Goal: Task Accomplishment & Management: Manage account settings

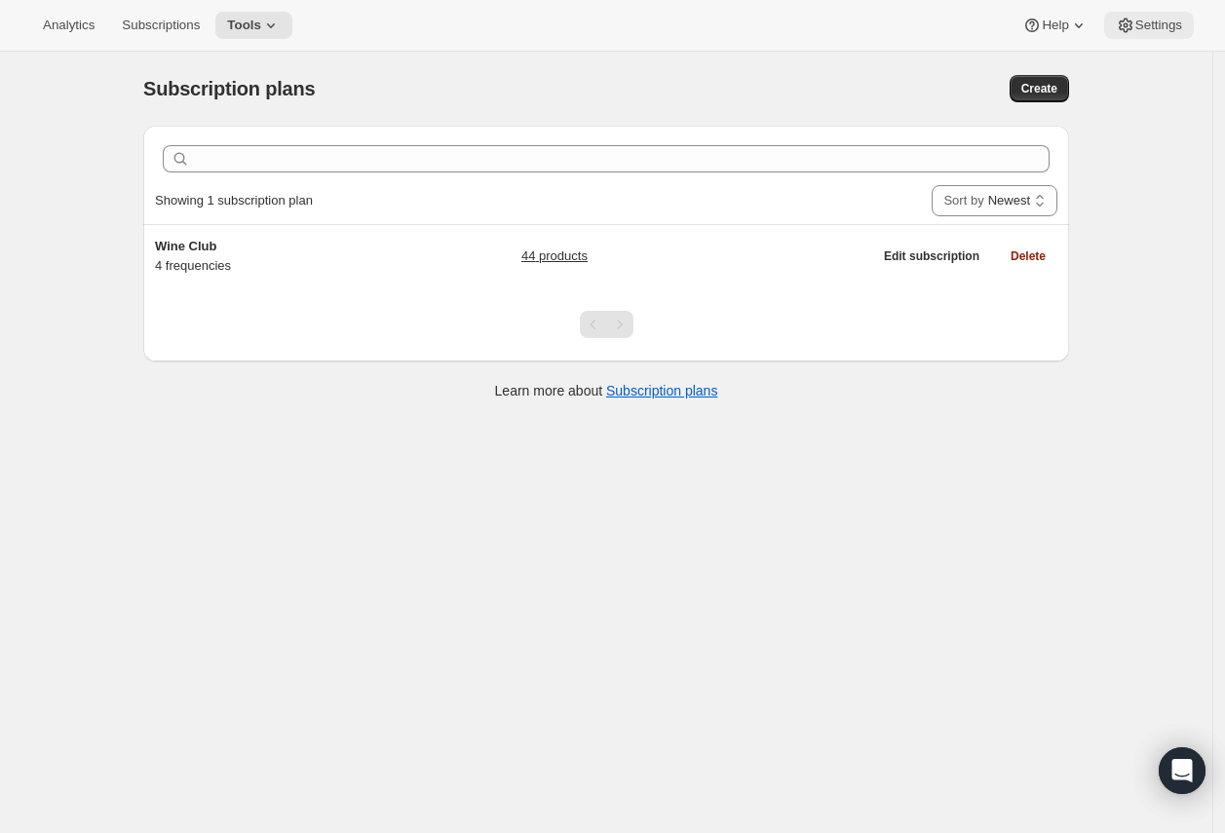
click at [1132, 19] on icon at bounding box center [1125, 25] width 19 height 19
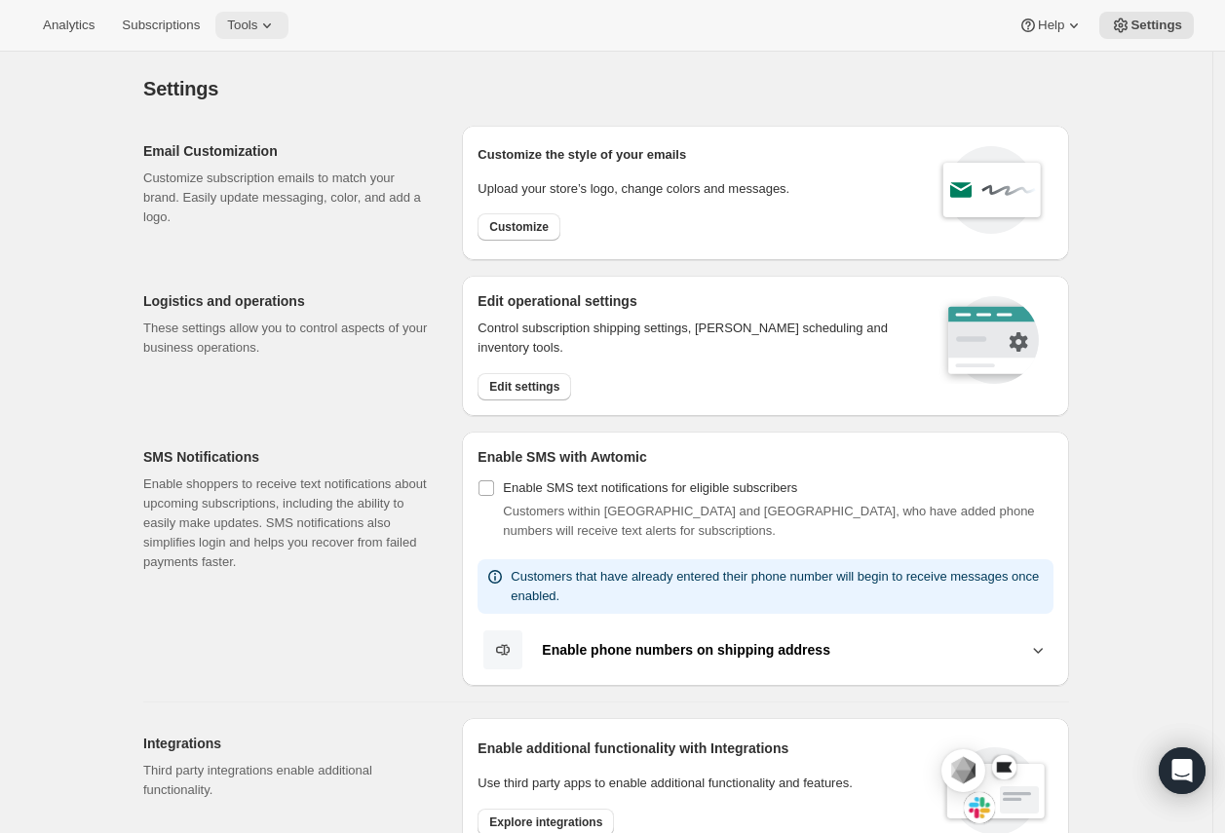
click at [271, 19] on icon at bounding box center [266, 25] width 19 height 19
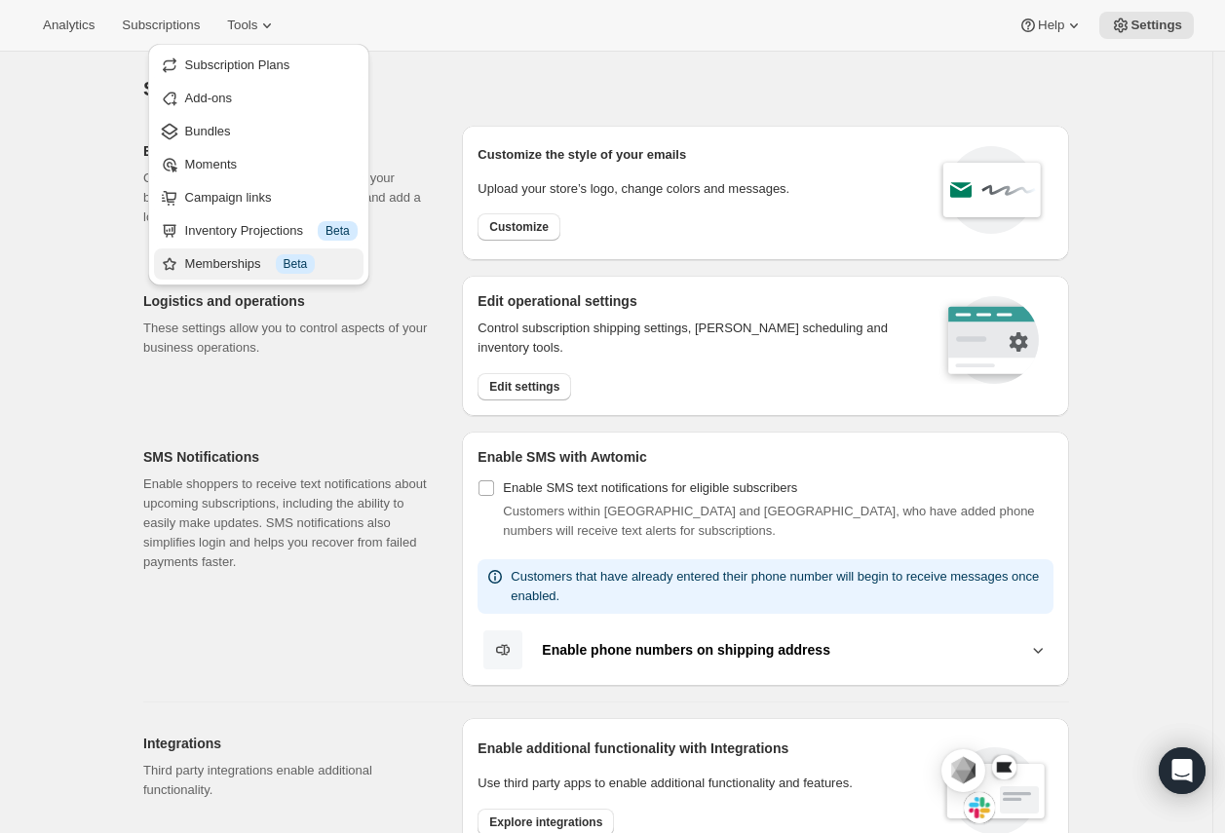
click at [268, 259] on div "Memberships Info Beta" at bounding box center [271, 263] width 173 height 19
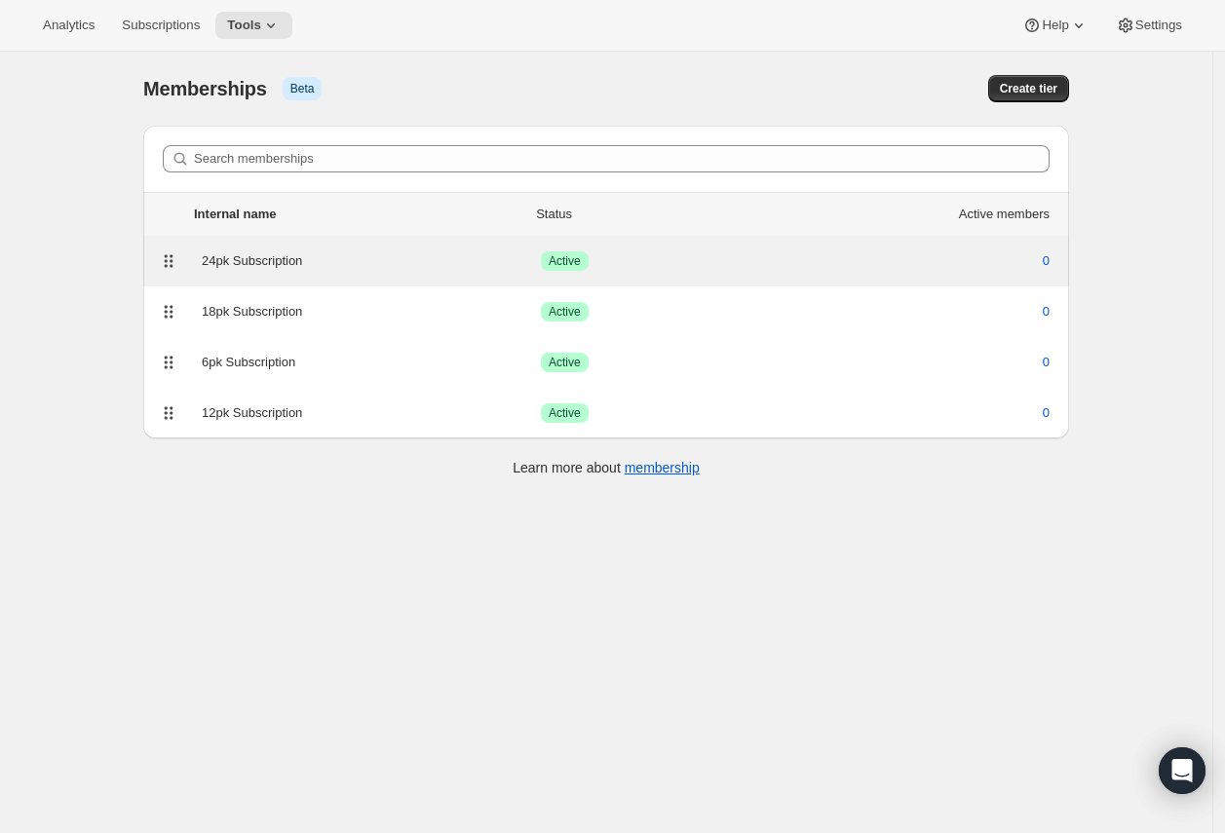
click at [268, 264] on div "24pk Subscription" at bounding box center [371, 260] width 339 height 19
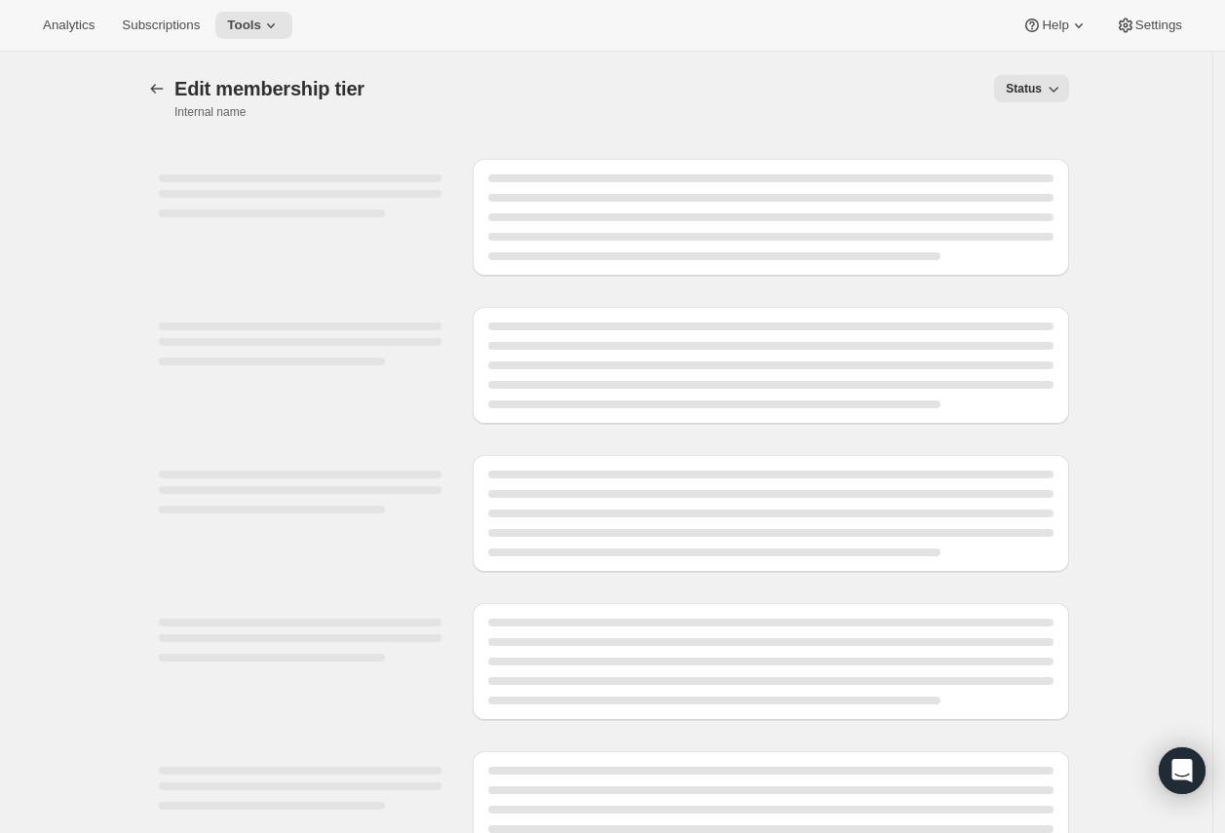
select select "variants"
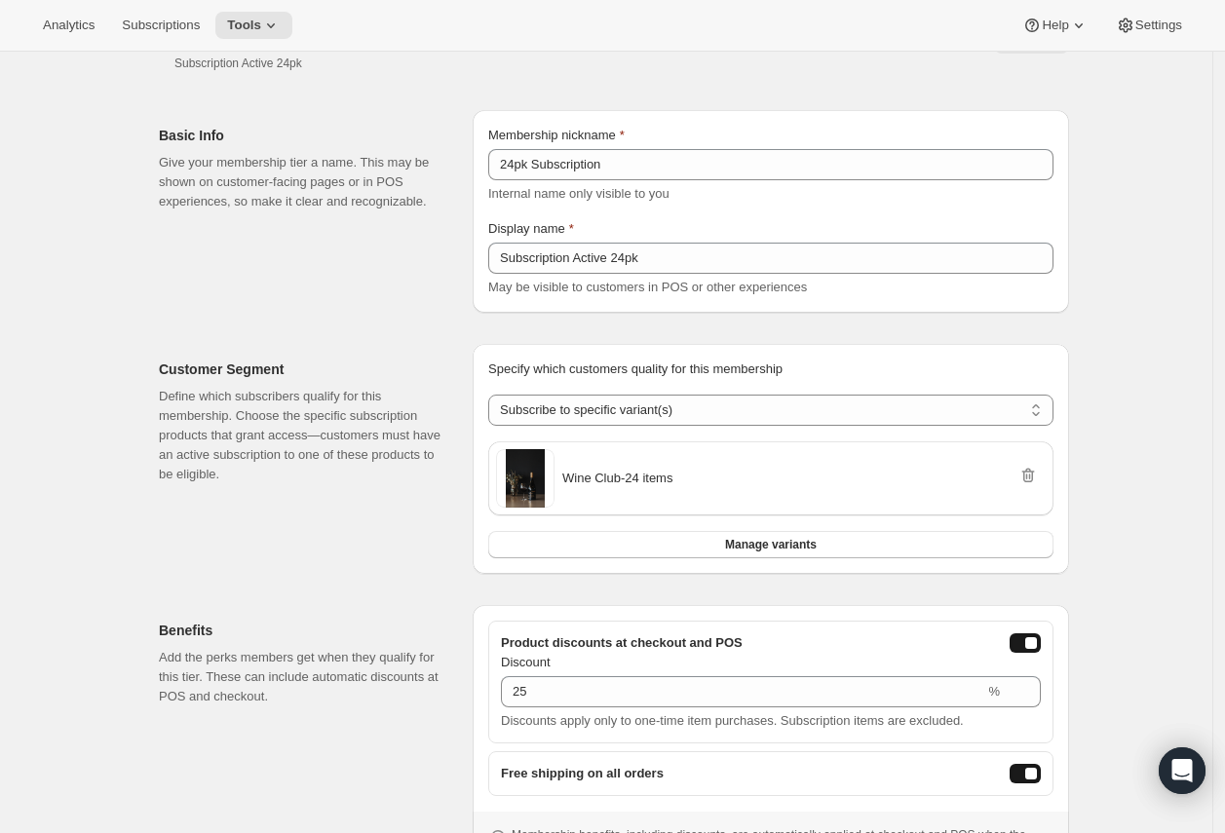
scroll to position [51, 0]
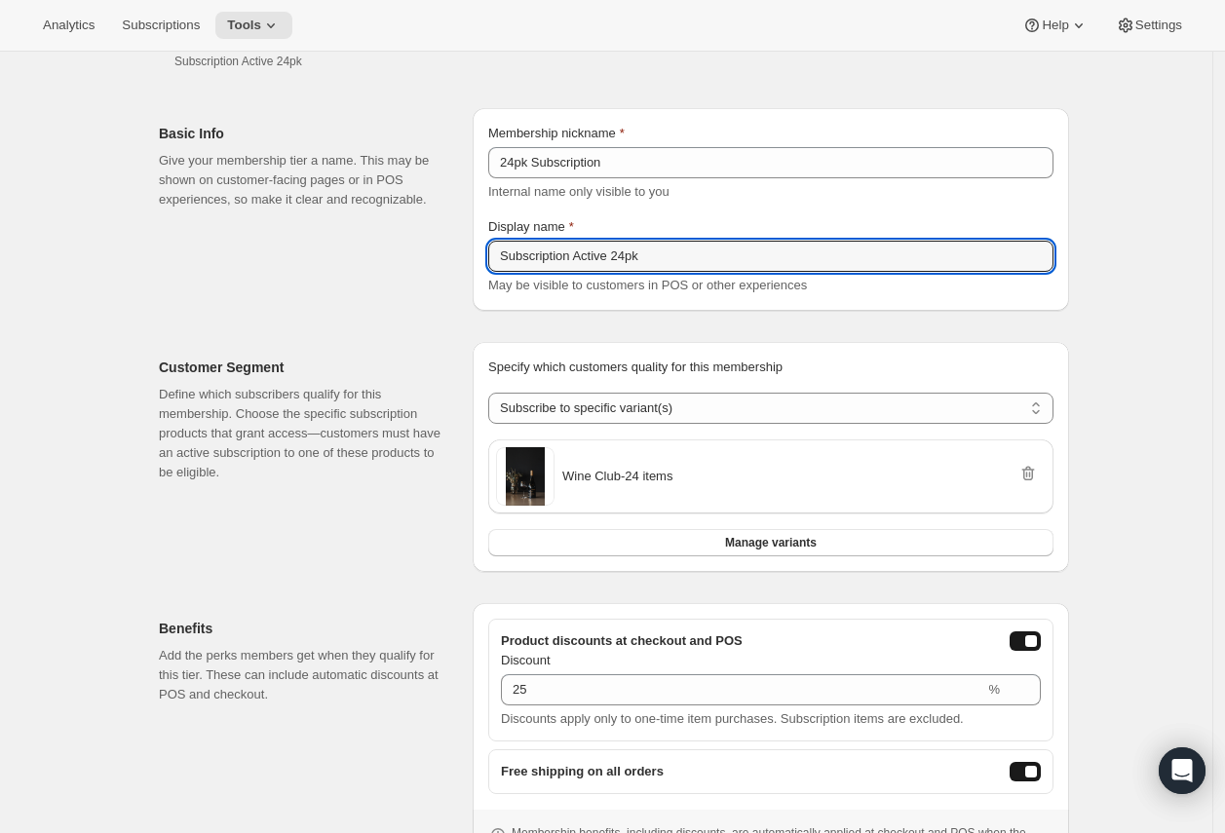
drag, startPoint x: 709, startPoint y: 261, endPoint x: 448, endPoint y: 262, distance: 260.3
click at [460, 260] on div "Basic Info Give your membership tier a name. This may be shown on customer-faci…" at bounding box center [606, 202] width 926 height 218
click at [350, 280] on div "Basic Info Give your membership tier a name. This may be shown on customer-faci…" at bounding box center [308, 209] width 298 height 203
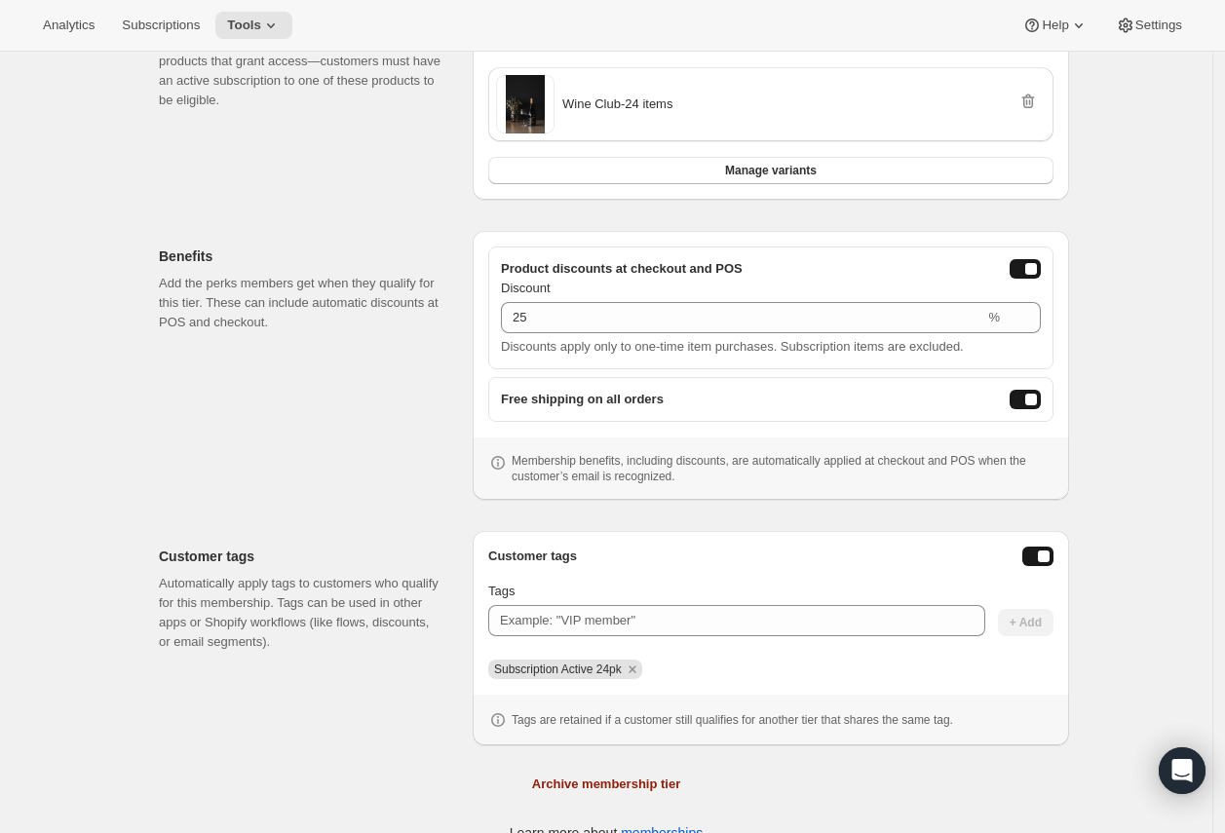
scroll to position [0, 0]
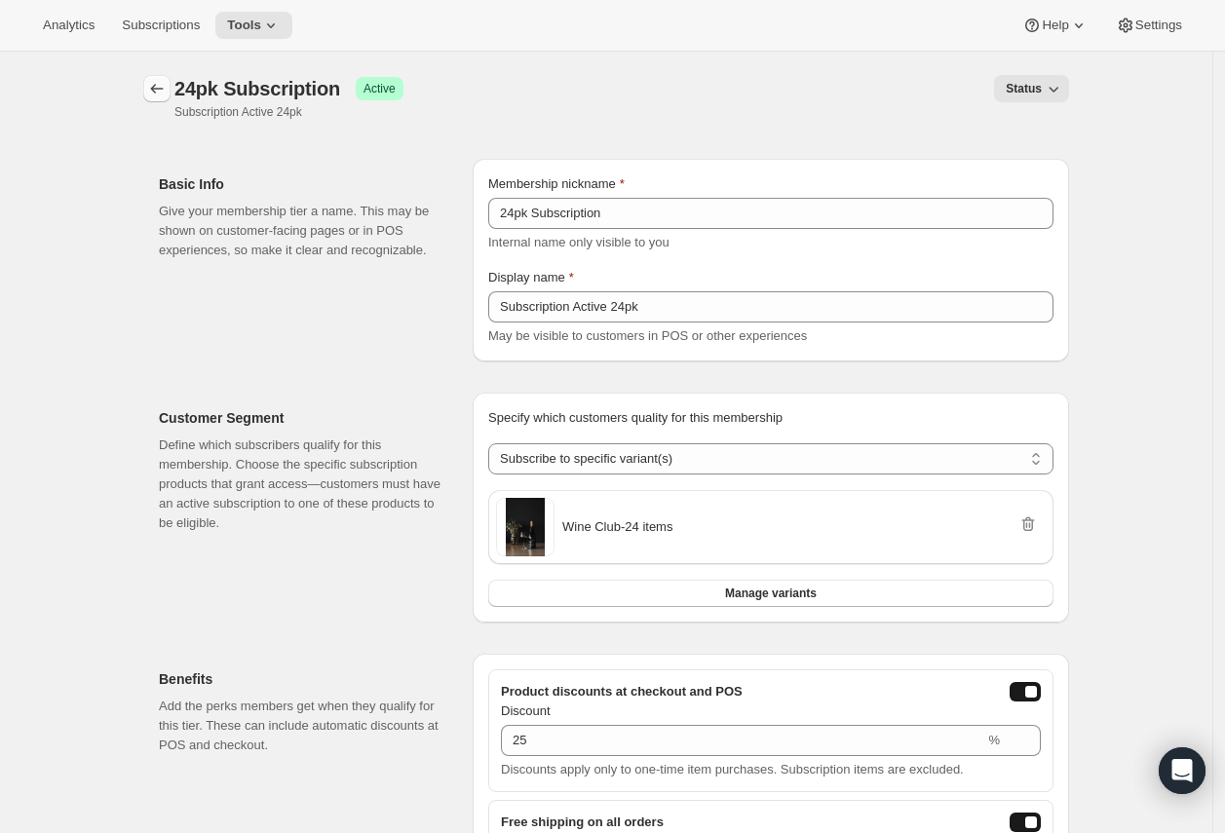
click at [167, 93] on icon "Memberships" at bounding box center [156, 88] width 19 height 19
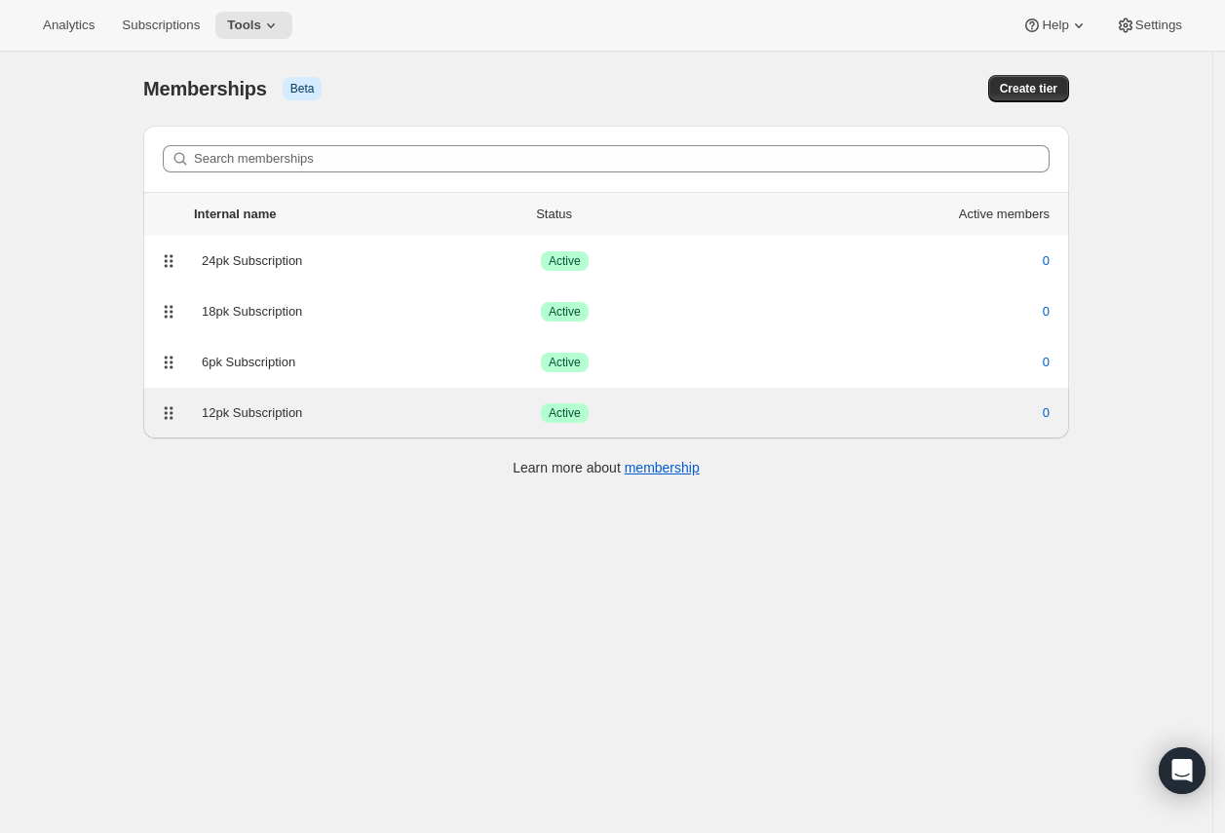
click at [289, 424] on div "12pk Subscription Success Active 0" at bounding box center [606, 413] width 903 height 27
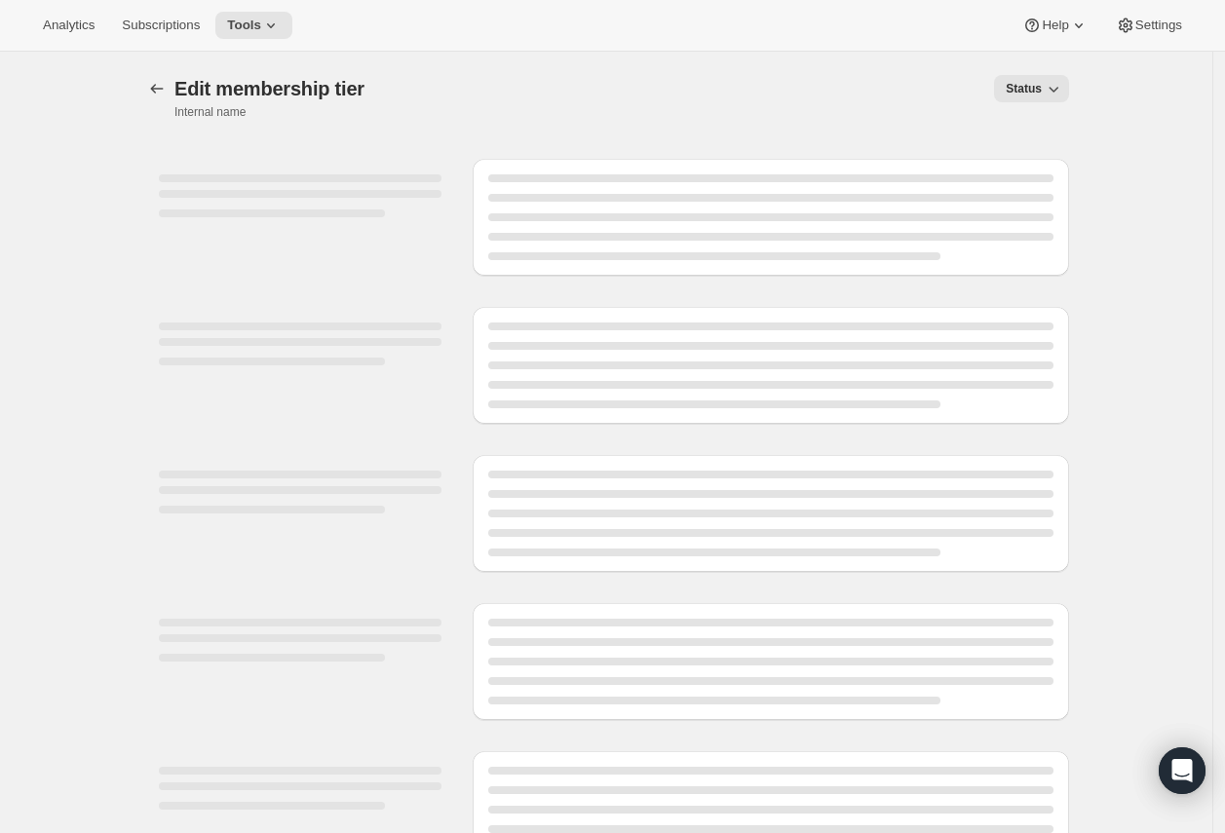
select select "variants"
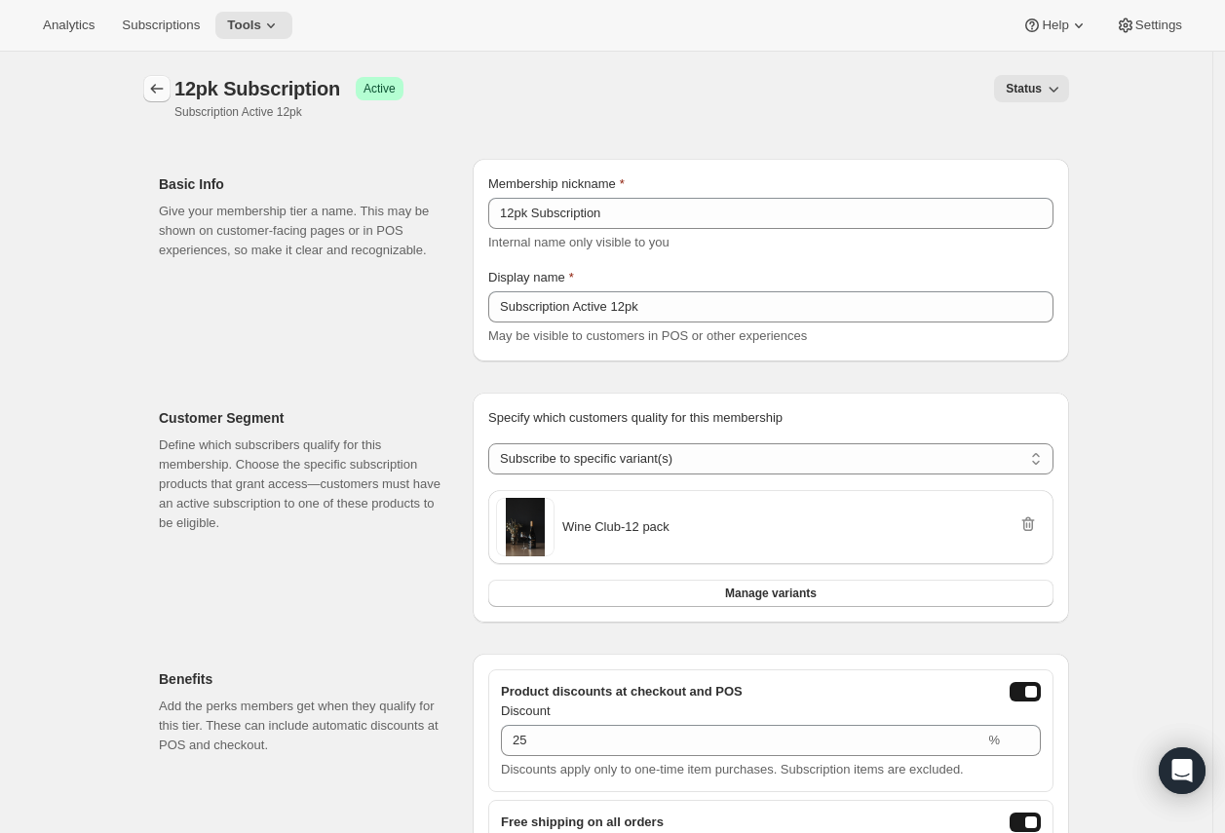
click at [161, 96] on icon "Memberships" at bounding box center [156, 88] width 19 height 19
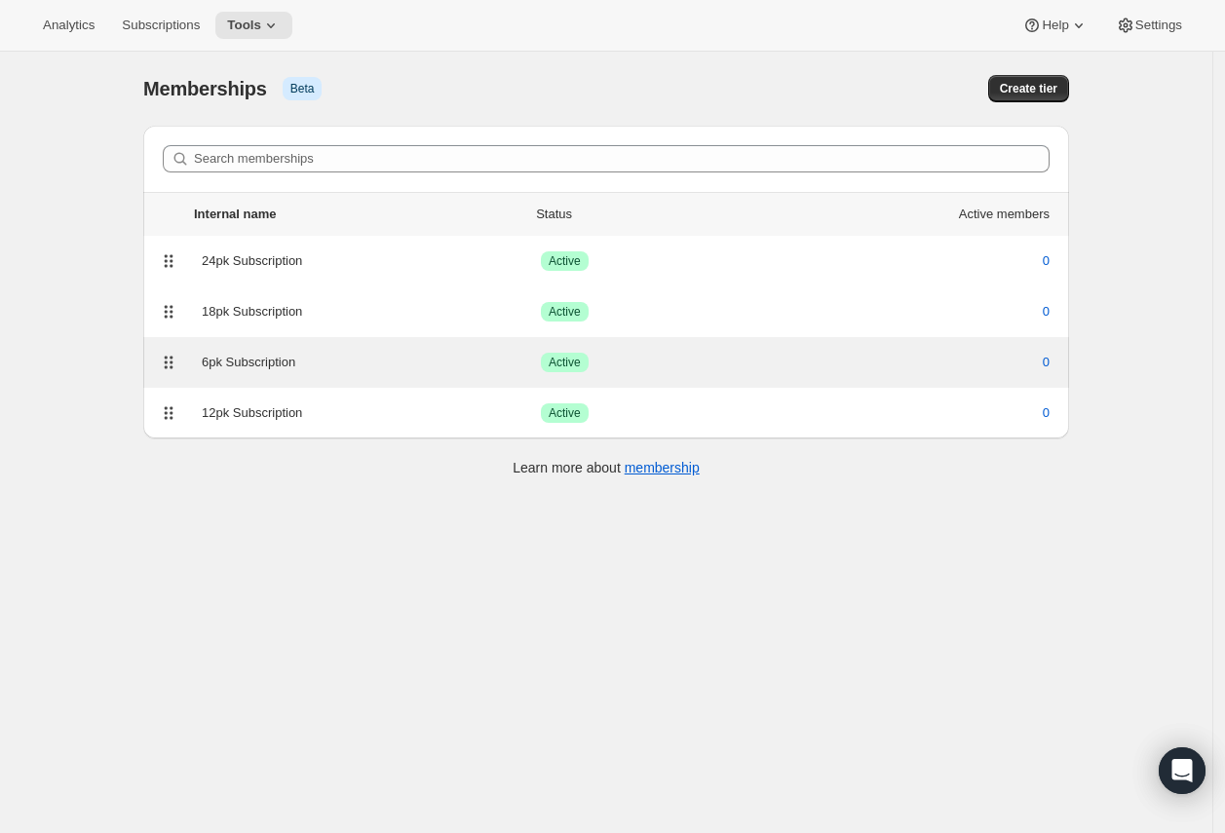
click at [224, 361] on div "6pk Subscription" at bounding box center [371, 362] width 339 height 19
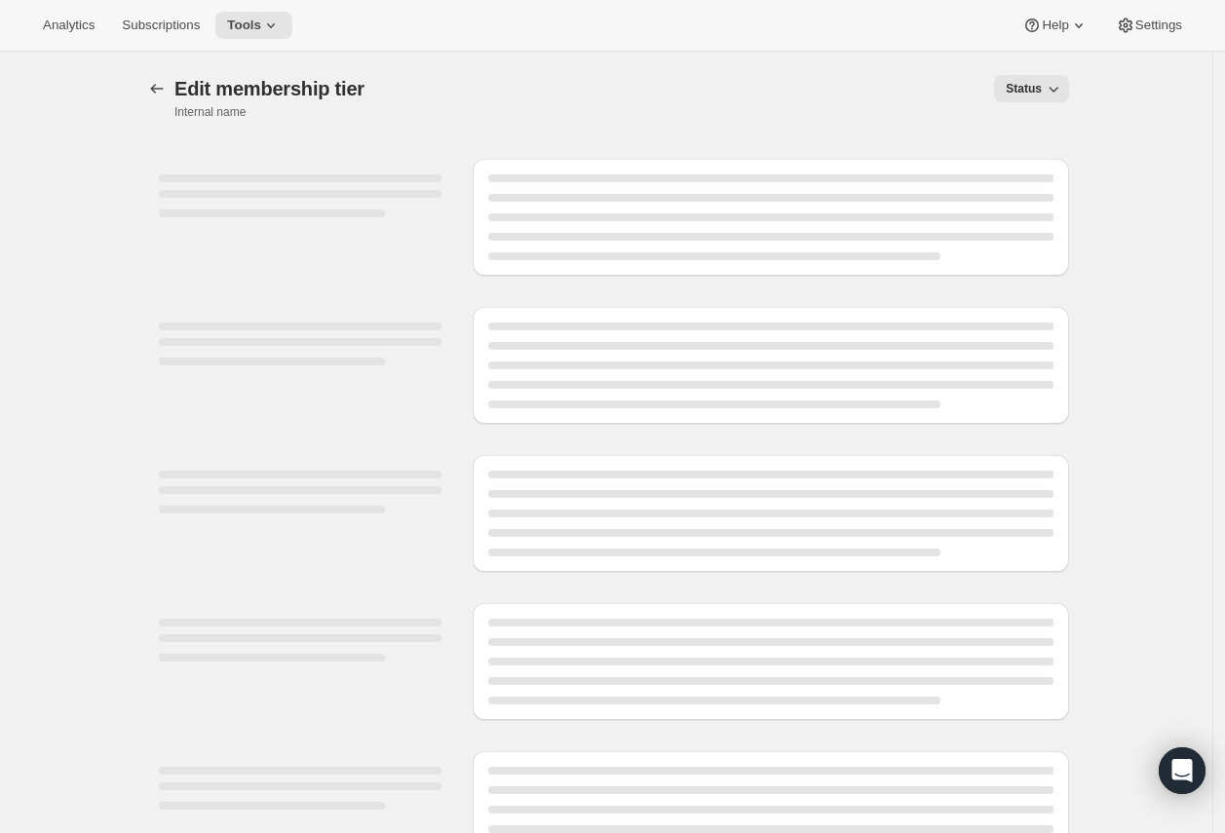
select select "variants"
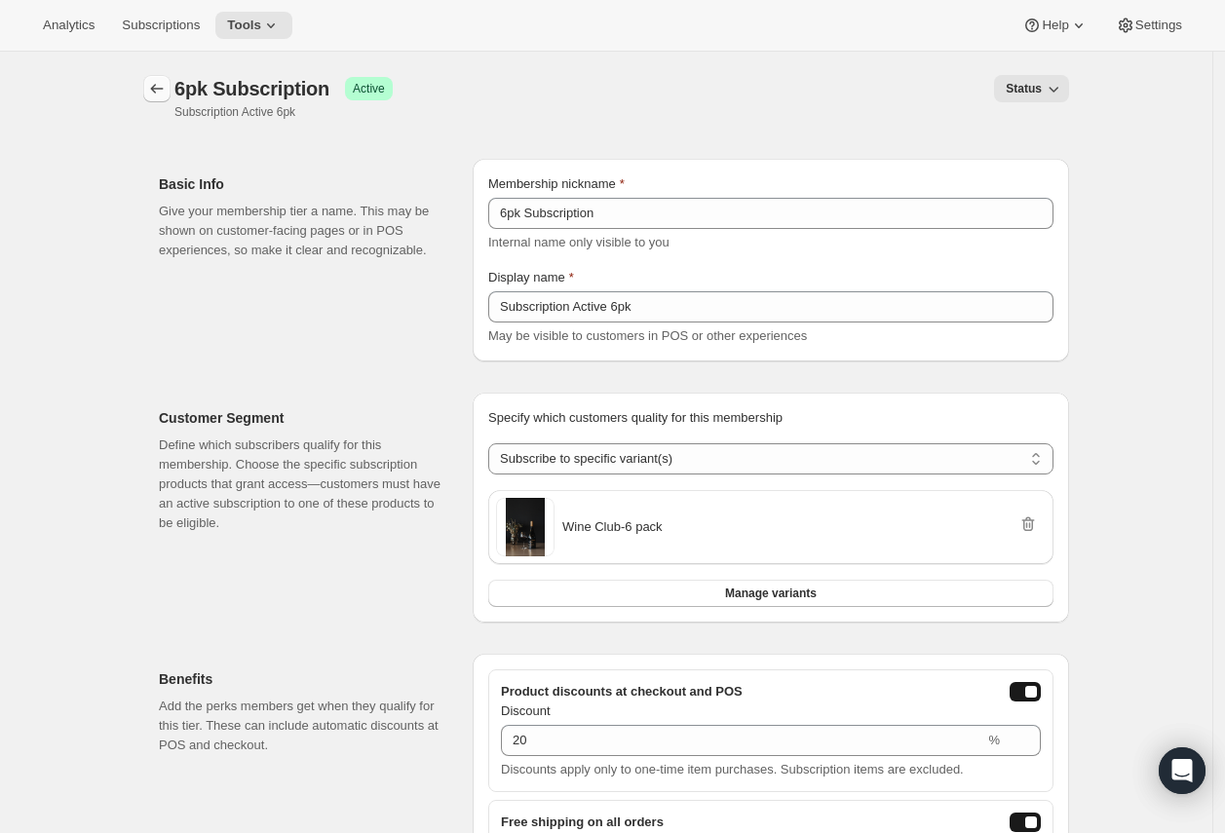
click at [159, 92] on icon "Memberships" at bounding box center [156, 88] width 19 height 19
